Goal: Navigation & Orientation: Find specific page/section

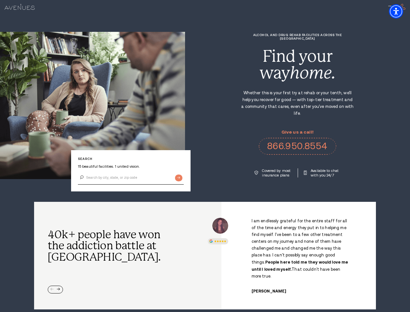
click at [205, 156] on div "Alcohol and Drug Rehab Facilities across the [GEOGRAPHIC_DATA] Find your way ho…" at bounding box center [297, 105] width 225 height 144
click at [402, 11] on img "Accessibility Menu" at bounding box center [396, 11] width 14 height 14
